Goal: Task Accomplishment & Management: Complete application form

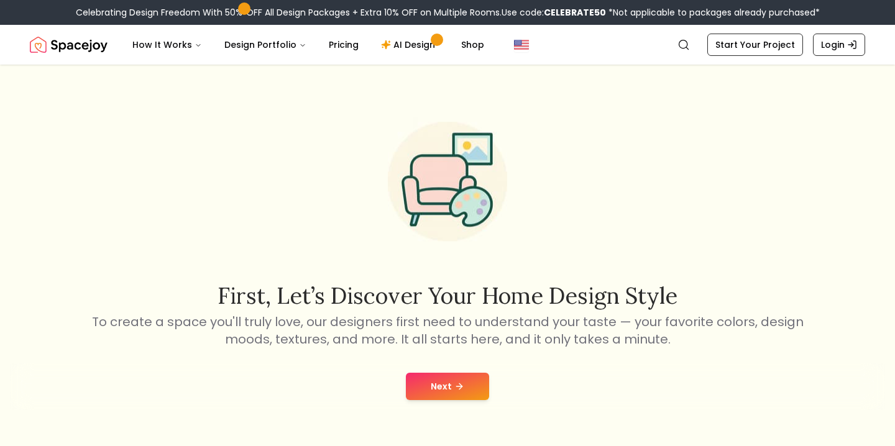
click at [481, 385] on button "Next" at bounding box center [447, 386] width 83 height 27
